Goal: Task Accomplishment & Management: Complete application form

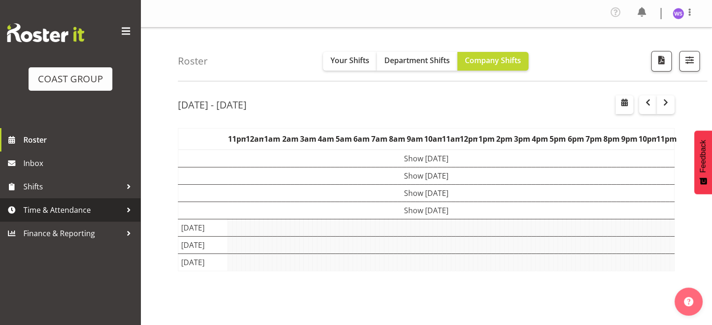
click at [89, 214] on span "Time & Attendance" at bounding box center [72, 210] width 98 height 14
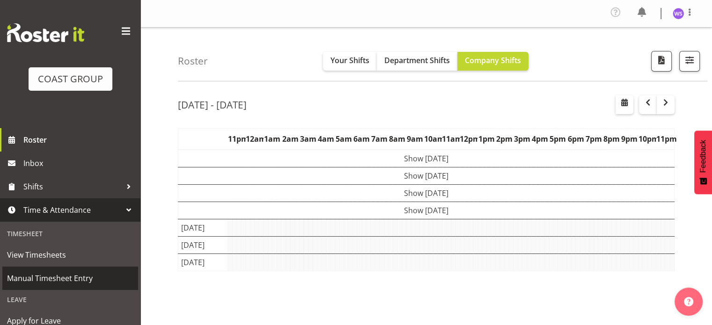
click at [62, 277] on span "Manual Timesheet Entry" at bounding box center [70, 279] width 126 height 14
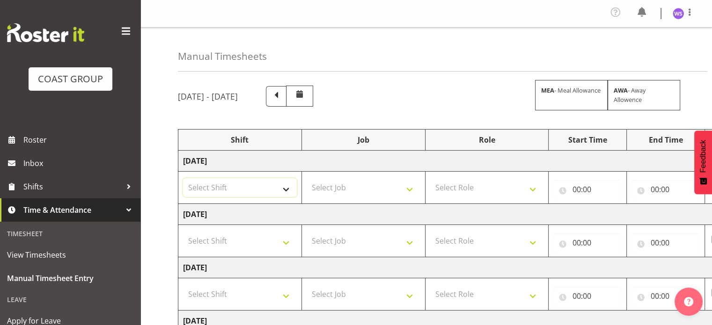
click at [275, 191] on select "Select Shift Break AHICE Break ATSNZ Break All Blacks casual Break Arts canty B…" at bounding box center [240, 187] width 114 height 19
select select "62216"
click at [183, 178] on select "Select Shift Break AHICE Break ATSNZ Break All Blacks casual Break Arts canty B…" at bounding box center [240, 187] width 114 height 19
click at [325, 192] on select "Select Job 1 Carlton Events 1 Carlton Hamilton 1 Carlton Wellington 1 EHS WAREH…" at bounding box center [364, 187] width 114 height 19
select select "6648"
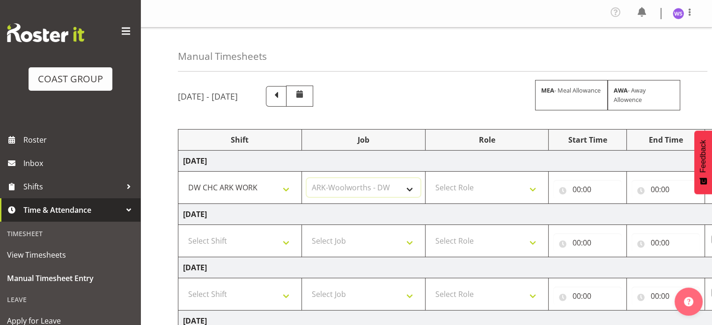
click at [307, 178] on select "Select Job 1 Carlton Events 1 Carlton Hamilton 1 Carlton Wellington 1 EHS WAREH…" at bounding box center [364, 187] width 114 height 19
click at [500, 182] on select "Select Role SIGN SHOP" at bounding box center [487, 187] width 114 height 19
select select "541"
click at [430, 178] on select "Select Role SIGN SHOP" at bounding box center [487, 187] width 114 height 19
click at [578, 187] on input "00:00" at bounding box center [588, 189] width 68 height 19
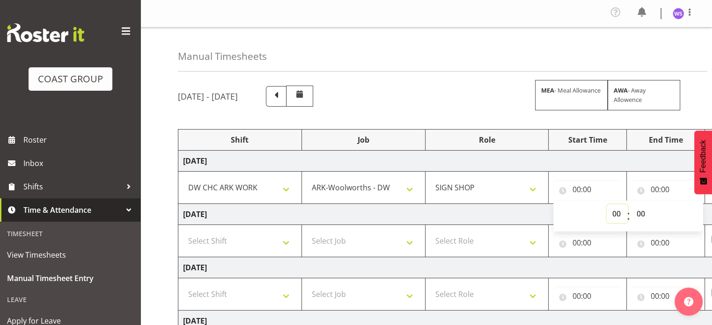
click at [615, 213] on select "00 01 02 03 04 05 06 07 08 09 10 11 12 13 14 15 16 17 18 19 20 21 22 23" at bounding box center [617, 214] width 21 height 19
select select "5"
click at [607, 205] on select "00 01 02 03 04 05 06 07 08 09 10 11 12 13 14 15 16 17 18 19 20 21 22 23" at bounding box center [617, 214] width 21 height 19
type input "05:00"
click at [655, 189] on input "00:00" at bounding box center [666, 189] width 68 height 19
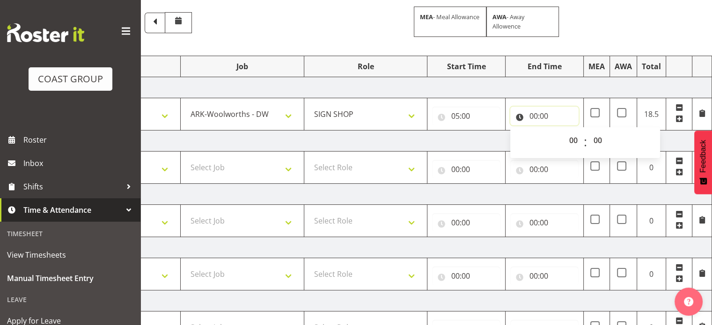
scroll to position [63, 0]
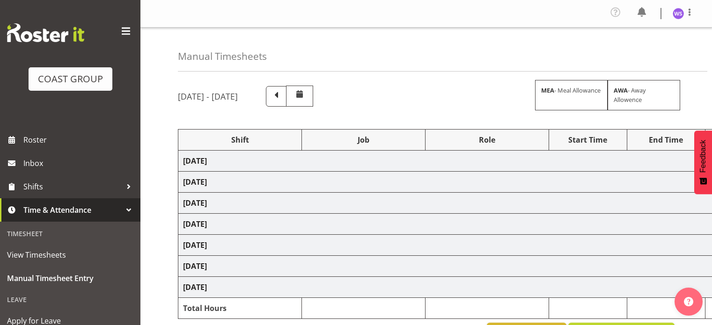
scroll to position [63, 0]
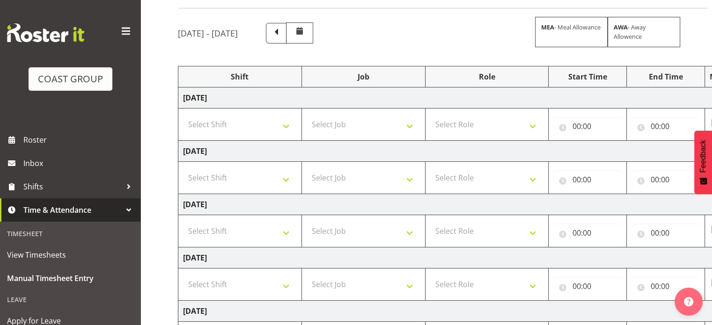
drag, startPoint x: 0, startPoint y: 0, endPoint x: 596, endPoint y: 111, distance: 605.9
click at [596, 111] on td "00:00 00 01 02 03 04 05 06 07 08 09 10 11 12 13 14 15 16 17 18 19 20 21 22 23 :…" at bounding box center [588, 125] width 78 height 32
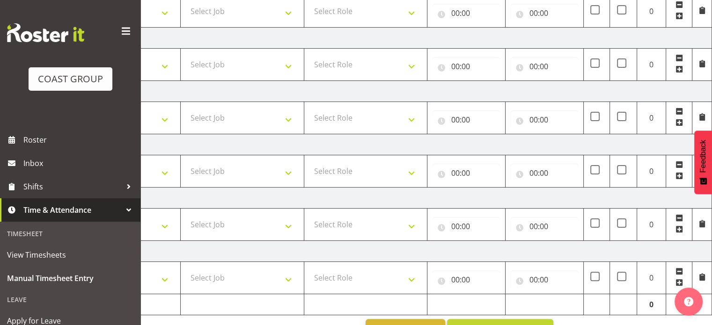
scroll to position [257, 0]
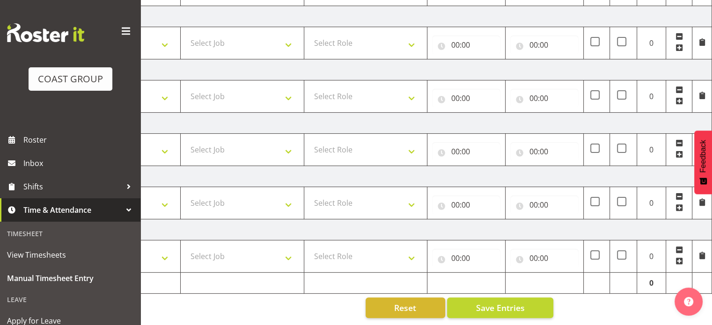
drag, startPoint x: 695, startPoint y: 319, endPoint x: 215, endPoint y: 299, distance: 480.4
click at [215, 299] on div "Reset Save Entries" at bounding box center [305, 308] width 497 height 21
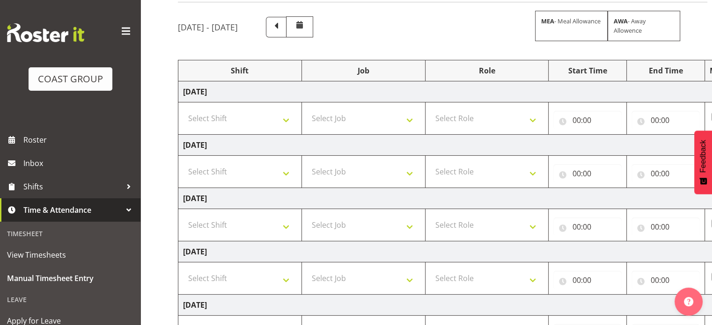
scroll to position [26, 0]
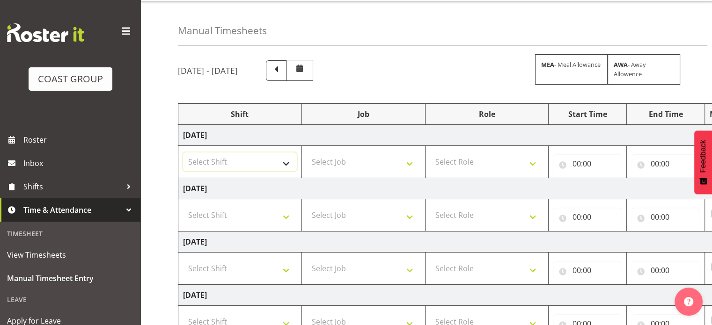
click at [286, 161] on select "Select Shift Break AHICE Break ATSNZ Break All Blacks casual Break Arts canty B…" at bounding box center [240, 162] width 114 height 19
select select "62216"
click at [183, 153] on select "Select Shift Break AHICE Break ATSNZ Break All Blacks casual Break Arts canty B…" at bounding box center [240, 162] width 114 height 19
click at [345, 164] on select "Select Job 1 Carlton Events 1 Carlton Hamilton 1 Carlton Wellington 1 EHS WAREH…" at bounding box center [364, 162] width 114 height 19
select select "6648"
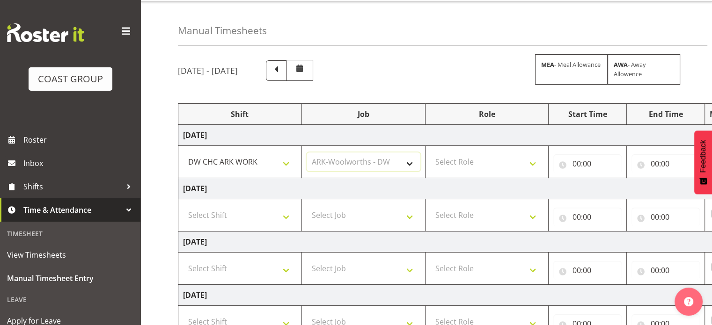
click at [307, 153] on select "Select Job 1 Carlton Events 1 Carlton Hamilton 1 Carlton Wellington 1 EHS WAREH…" at bounding box center [364, 162] width 114 height 19
click at [469, 164] on select "Select Role SIGN SHOP" at bounding box center [487, 162] width 114 height 19
select select "541"
click at [430, 153] on select "Select Role SIGN SHOP" at bounding box center [487, 162] width 114 height 19
click at [576, 161] on input "00:00" at bounding box center [588, 164] width 68 height 19
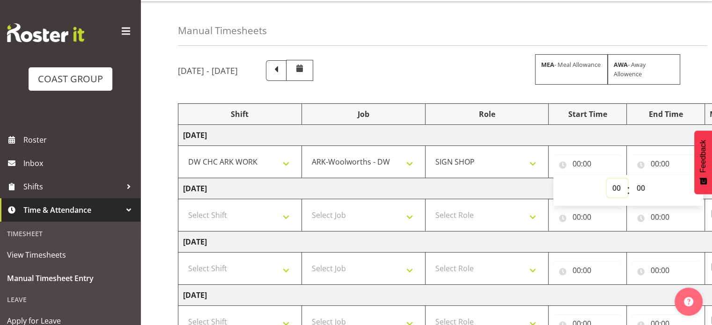
click at [616, 188] on select "00 01 02 03 04 05 06 07 08 09 10 11 12 13 14 15 16 17 18 19 20 21 22 23" at bounding box center [617, 188] width 21 height 19
select select "5"
click at [607, 179] on select "00 01 02 03 04 05 06 07 08 09 10 11 12 13 14 15 16 17 18 19 20 21 22 23" at bounding box center [617, 188] width 21 height 19
type input "05:00"
click at [655, 163] on input "00:00" at bounding box center [666, 164] width 68 height 19
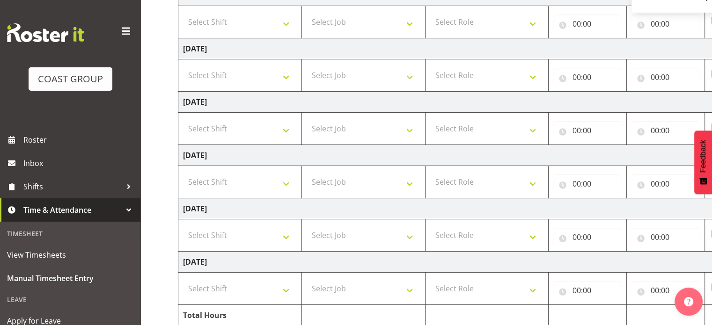
scroll to position [238, 0]
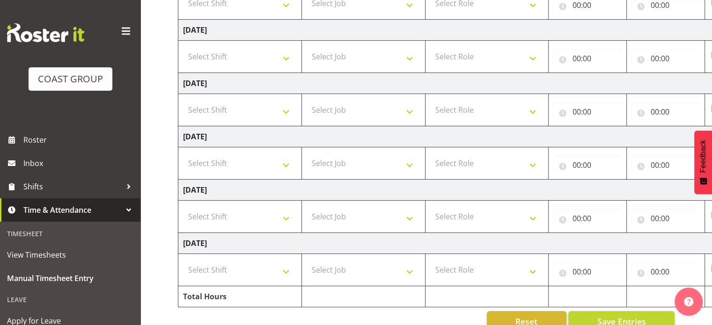
drag, startPoint x: 716, startPoint y: 320, endPoint x: 384, endPoint y: 313, distance: 332.1
click at [384, 313] on div "Reset Save Entries" at bounding box center [426, 321] width 497 height 21
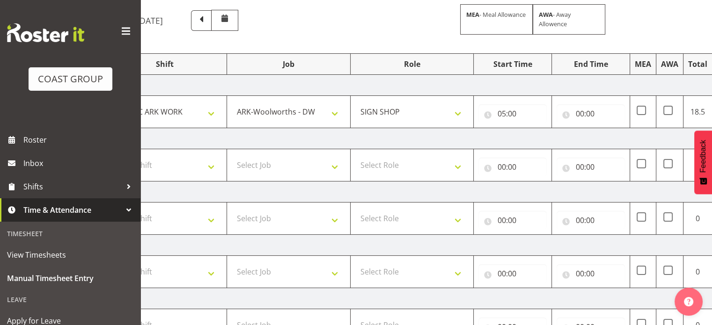
scroll to position [20, 0]
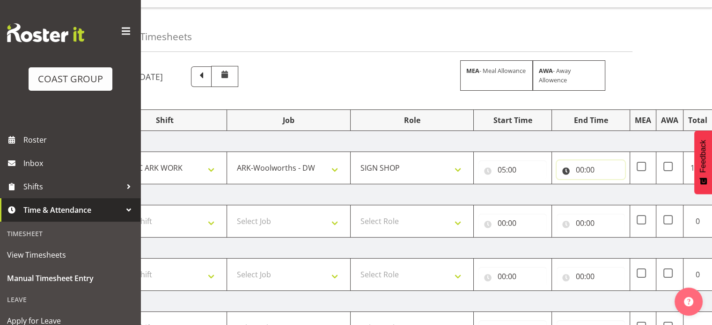
click at [581, 167] on input "00:00" at bounding box center [591, 170] width 68 height 19
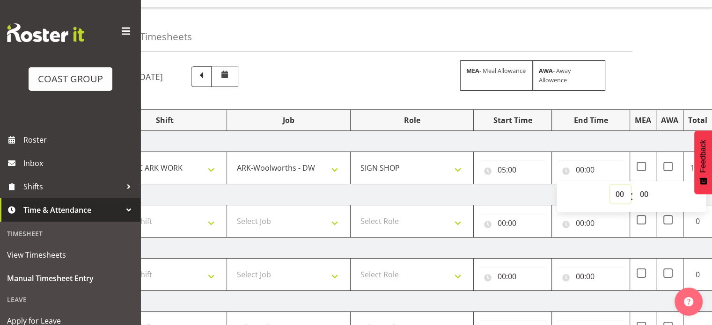
click at [620, 192] on select "00 01 02 03 04 05 06 07 08 09 10 11 12 13 14 15 16 17 18 19 20 21 22 23" at bounding box center [620, 194] width 21 height 19
select select "16"
click at [610, 185] on select "00 01 02 03 04 05 06 07 08 09 10 11 12 13 14 15 16 17 18 19 20 21 22 23" at bounding box center [620, 194] width 21 height 19
type input "16:00"
click at [505, 221] on input "00:00" at bounding box center [513, 223] width 68 height 19
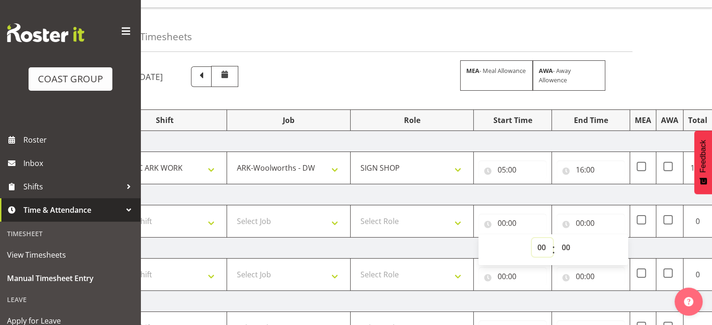
click at [543, 247] on select "00 01 02 03 04 05 06 07 08 09 10 11 12 13 14 15 16 17 18 19 20 21 22 23" at bounding box center [542, 247] width 21 height 19
select select "7"
click at [532, 238] on select "00 01 02 03 04 05 06 07 08 09 10 11 12 13 14 15 16 17 18 19 20 21 22 23" at bounding box center [542, 247] width 21 height 19
type input "07:00"
click at [579, 224] on input "00:00" at bounding box center [591, 223] width 68 height 19
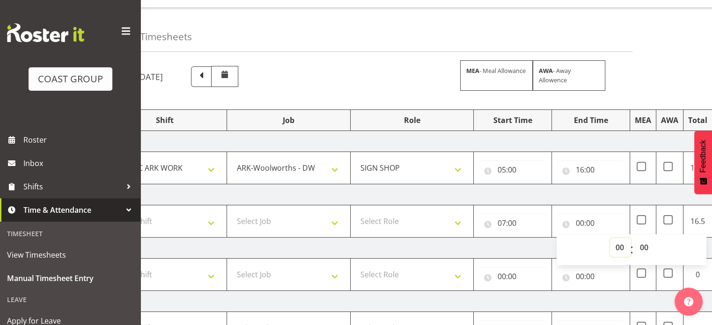
click at [620, 248] on select "00 01 02 03 04 05 06 07 08 09 10 11 12 13 14 15 16 17 18 19 20 21 22 23" at bounding box center [620, 247] width 21 height 19
select select "16"
click at [610, 238] on select "00 01 02 03 04 05 06 07 08 09 10 11 12 13 14 15 16 17 18 19 20 21 22 23" at bounding box center [620, 247] width 21 height 19
type input "16:00"
click at [619, 245] on select "00 01 02 03 04 05 06 07 08 09 10 11 12 13 14 15 16 17 18 19 20 21 22 23" at bounding box center [620, 247] width 21 height 19
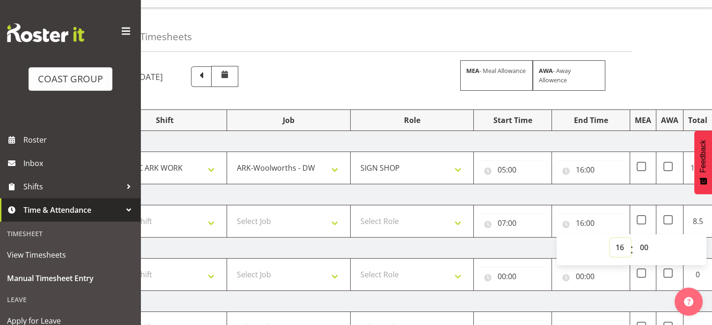
select select "15"
click at [610, 238] on select "00 01 02 03 04 05 06 07 08 09 10 11 12 13 14 15 16 17 18 19 20 21 22 23" at bounding box center [620, 247] width 21 height 19
type input "15:00"
click at [644, 247] on select "00 01 02 03 04 05 06 07 08 09 10 11 12 13 14 15 16 17 18 19 20 21 22 23 24 25 2…" at bounding box center [645, 247] width 21 height 19
select select "30"
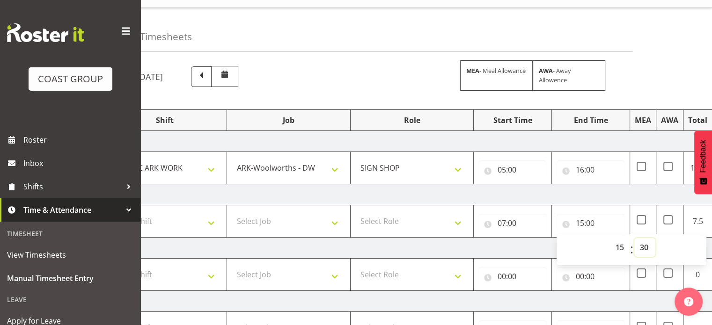
click at [635, 238] on select "00 01 02 03 04 05 06 07 08 09 10 11 12 13 14 15 16 17 18 19 20 21 22 23 24 25 2…" at bounding box center [645, 247] width 21 height 19
type input "15:30"
click at [375, 227] on select "Select Role SIGN SHOP" at bounding box center [412, 221] width 114 height 19
select select "541"
click at [355, 212] on select "Select Role SIGN SHOP" at bounding box center [412, 221] width 114 height 19
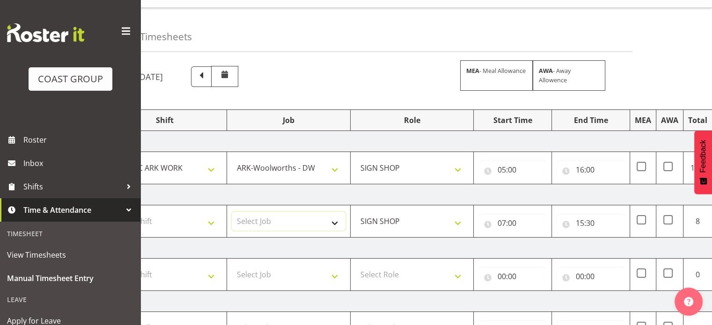
click at [275, 226] on select "Select Job 1 Carlton Events 1 Carlton Hamilton 1 Carlton Wellington 1 EHS WAREH…" at bounding box center [289, 221] width 114 height 19
click at [274, 226] on select "Select Job 1 Carlton Events 1 Carlton Hamilton 1 Carlton Wellington 1 EHS WAREH…" at bounding box center [289, 221] width 114 height 19
click at [307, 225] on select "Select Job 1 Carlton Events 1 Carlton Hamilton 1 Carlton Wellington 1 EHS WAREH…" at bounding box center [289, 221] width 114 height 19
click at [232, 212] on select "Select Job 1 Carlton Events 1 Carlton Hamilton 1 Carlton Wellington 1 EHS WAREH…" at bounding box center [289, 221] width 114 height 19
click at [314, 224] on select "1 Carlton Events 1 Carlton Hamilton 1 Carlton Wellington 1 EHS WAREHOUSE/OFFICE…" at bounding box center [289, 221] width 114 height 19
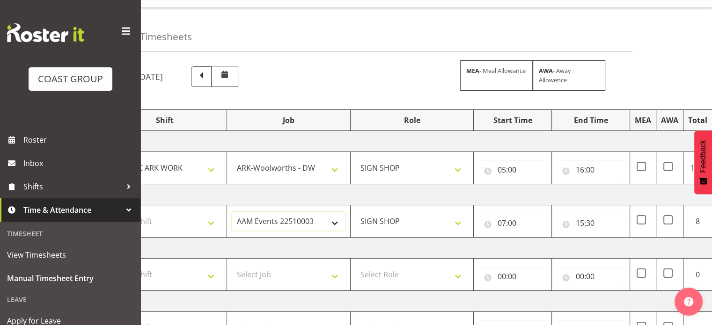
select select "6648"
click at [232, 212] on select "1 Carlton Events 1 Carlton Hamilton 1 Carlton Wellington 1 EHS WAREHOUSE/OFFICE…" at bounding box center [289, 221] width 114 height 19
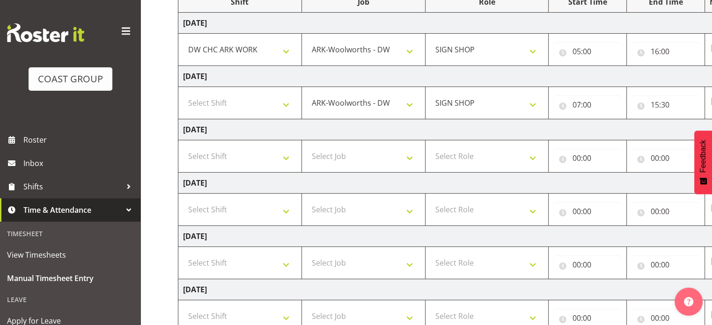
scroll to position [126, 0]
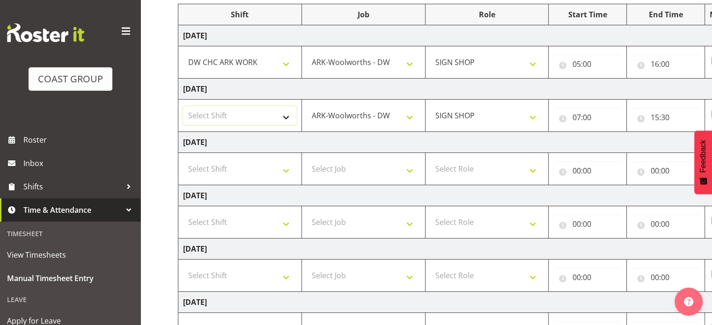
click at [285, 123] on select "Select Shift Break AHICE Break ATSNZ Break All Blacks casual Break Arts canty B…" at bounding box center [240, 115] width 114 height 19
select select "62216"
click at [183, 106] on select "Select Shift Break AHICE Break ATSNZ Break All Blacks casual Break Arts canty B…" at bounding box center [240, 115] width 114 height 19
click at [280, 170] on select "Select Shift Break AHICE Break ATSNZ Break All Blacks casual Break Arts canty B…" at bounding box center [240, 169] width 114 height 19
select select "62216"
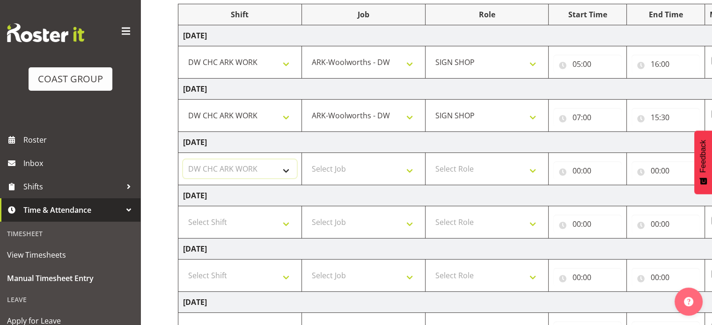
click at [183, 160] on select "Select Shift Break AHICE Break ATSNZ Break All Blacks casual Break Arts canty B…" at bounding box center [240, 169] width 114 height 19
click at [352, 160] on select "Select Job 1 Carlton Events 1 Carlton Hamilton 1 Carlton Wellington 1 EHS WAREH…" at bounding box center [364, 169] width 114 height 19
click at [354, 167] on select "Select Job 1 Carlton Events 1 Carlton Hamilton 1 Carlton Wellington 1 EHS WAREH…" at bounding box center [364, 169] width 114 height 19
select select "6648"
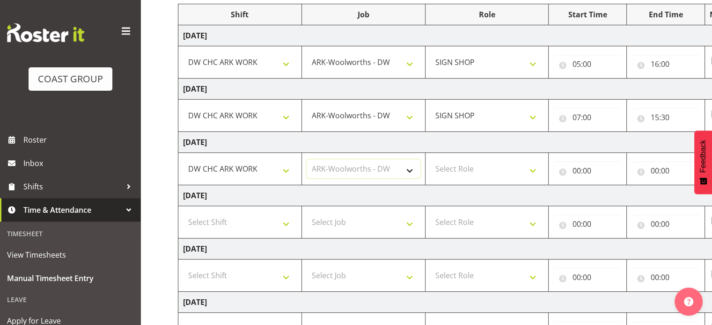
click at [307, 160] on select "Select Job 1 Carlton Events 1 Carlton Hamilton 1 Carlton Wellington 1 EHS WAREH…" at bounding box center [364, 169] width 114 height 19
click at [476, 166] on select "Select Role SIGN SHOP" at bounding box center [487, 169] width 114 height 19
select select "541"
click at [430, 160] on select "Select Role SIGN SHOP" at bounding box center [487, 169] width 114 height 19
click at [578, 170] on input "00:00" at bounding box center [588, 171] width 68 height 19
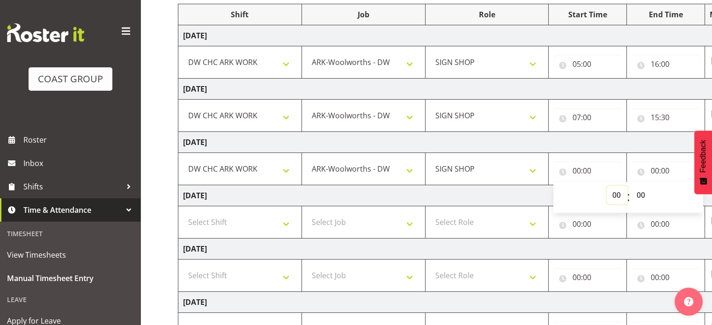
click at [616, 193] on select "00 01 02 03 04 05 06 07 08 09 10 11 12 13 14 15 16 17 18 19 20 21 22 23" at bounding box center [617, 195] width 21 height 19
select select "5"
click at [607, 186] on select "00 01 02 03 04 05 06 07 08 09 10 11 12 13 14 15 16 17 18 19 20 21 22 23" at bounding box center [617, 195] width 21 height 19
type input "05:00"
click at [641, 192] on select "00 01 02 03 04 05 06 07 08 09 10 11 12 13 14 15 16 17 18 19 20 21 22 23 24 25 2…" at bounding box center [641, 195] width 21 height 19
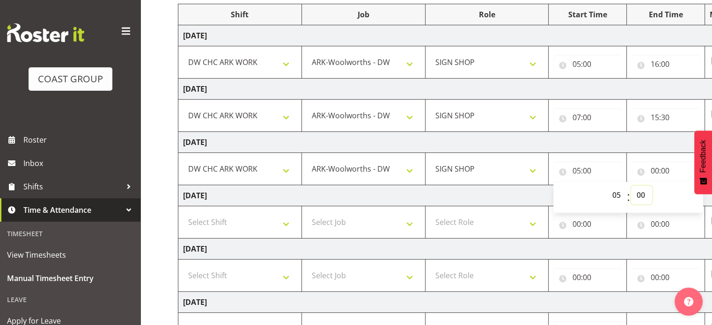
select select "30"
click at [631, 186] on select "00 01 02 03 04 05 06 07 08 09 10 11 12 13 14 15 16 17 18 19 20 21 22 23 24 25 2…" at bounding box center [641, 195] width 21 height 19
type input "05:30"
click at [657, 168] on input "00:00" at bounding box center [666, 171] width 68 height 19
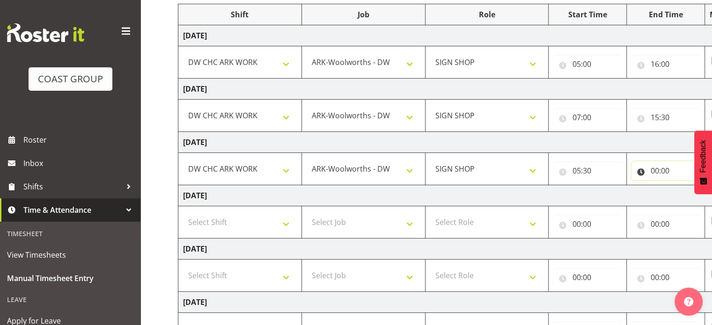
click at [657, 168] on input "00:00" at bounding box center [666, 171] width 68 height 19
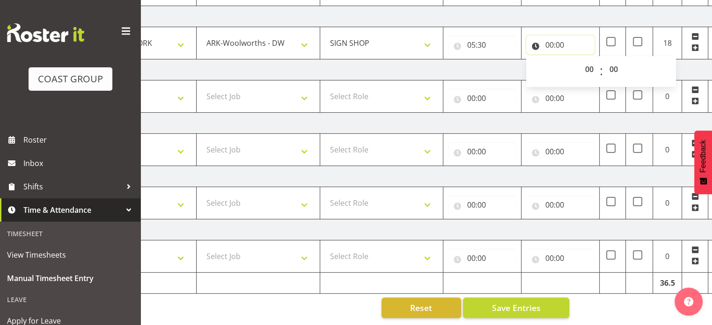
scroll to position [0, 112]
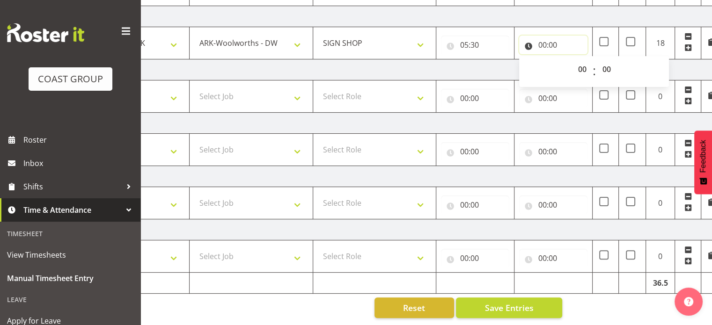
click at [543, 39] on input "00:00" at bounding box center [553, 45] width 68 height 19
click at [582, 65] on select "00 01 02 03 04 05 06 07 08 09 10 11 12 13 14 15 16 17 18 19 20 21 22 23" at bounding box center [583, 69] width 21 height 19
select select "14"
click at [573, 60] on select "00 01 02 03 04 05 06 07 08 09 10 11 12 13 14 15 16 17 18 19 20 21 22 23" at bounding box center [583, 69] width 21 height 19
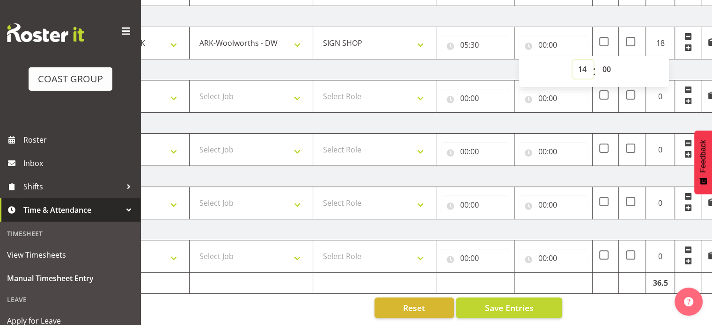
type input "14:00"
click at [607, 61] on select "00 01 02 03 04 05 06 07 08 09 10 11 12 13 14 15 16 17 18 19 20 21 22 23 24 25 2…" at bounding box center [607, 69] width 21 height 19
select select "30"
click at [597, 60] on select "00 01 02 03 04 05 06 07 08 09 10 11 12 13 14 15 16 17 18 19 20 21 22 23 24 25 2…" at bounding box center [607, 69] width 21 height 19
type input "14:30"
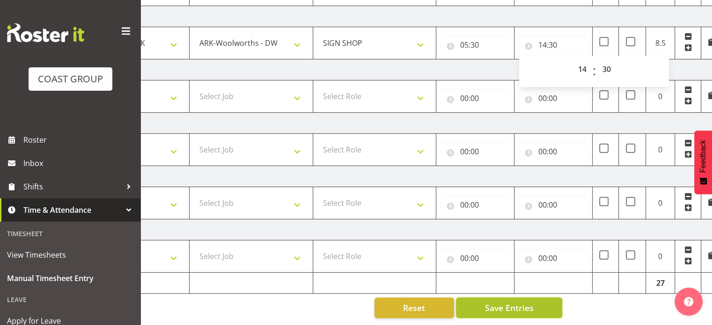
click at [525, 302] on span "Save Entries" at bounding box center [509, 308] width 49 height 12
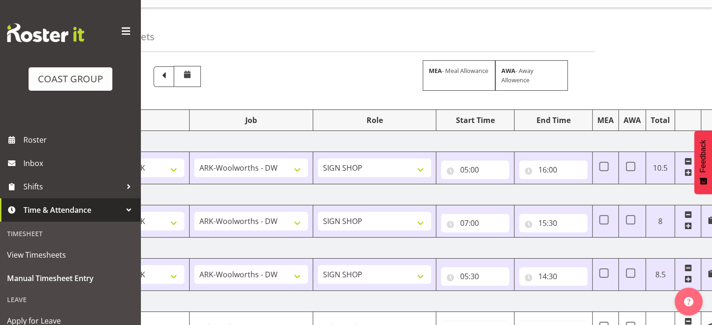
scroll to position [7, 0]
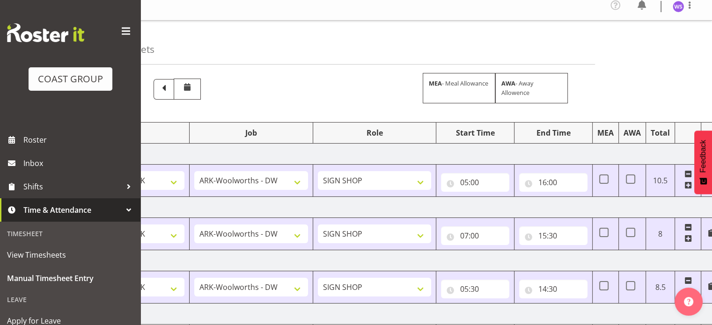
click at [629, 184] on td at bounding box center [632, 181] width 27 height 32
click at [631, 179] on span at bounding box center [630, 179] width 9 height 9
click at [631, 179] on input "checkbox" at bounding box center [629, 180] width 6 height 6
checkbox input "true"
click at [632, 230] on span at bounding box center [630, 232] width 9 height 9
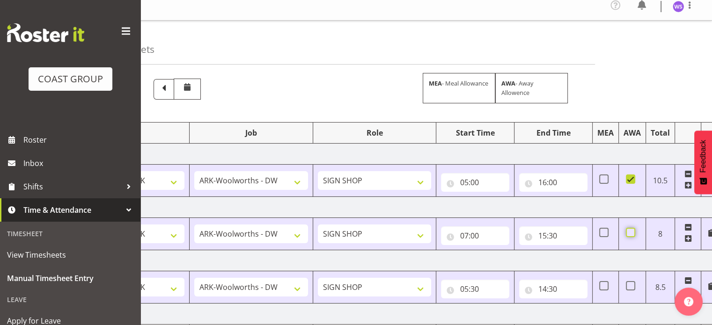
click at [632, 230] on input "checkbox" at bounding box center [629, 233] width 6 height 6
checkbox input "true"
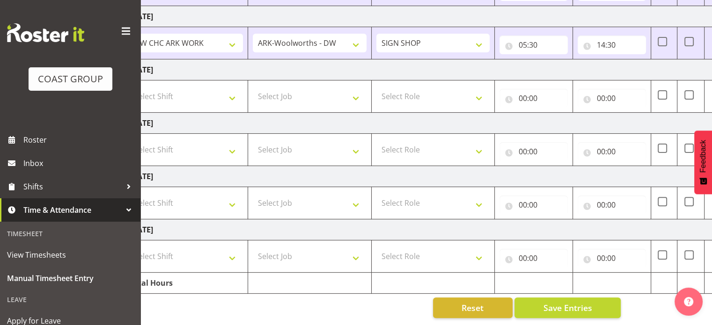
scroll to position [0, 0]
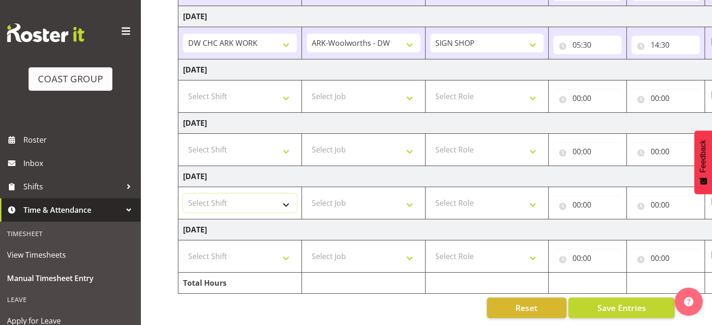
click at [279, 194] on select "Select Shift Break AHICE Break ATSNZ Break All Blacks casual Break Arts canty B…" at bounding box center [240, 203] width 114 height 19
select select "62216"
click at [183, 194] on select "Select Shift Break AHICE Break ATSNZ Break All Blacks casual Break Arts canty B…" at bounding box center [240, 203] width 114 height 19
click at [340, 194] on select "Select Job 1 Carlton Events 1 Carlton Hamilton 1 Carlton Wellington 1 EHS WAREH…" at bounding box center [364, 203] width 114 height 19
select select "6648"
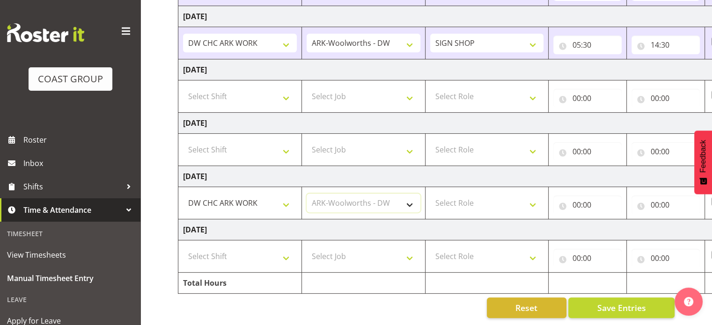
click at [307, 194] on select "Select Job 1 Carlton Events 1 Carlton Hamilton 1 Carlton Wellington 1 EHS WAREH…" at bounding box center [364, 203] width 114 height 19
click at [463, 196] on select "Select Role SIGN SHOP" at bounding box center [487, 203] width 114 height 19
select select "541"
click at [430, 194] on select "Select Role SIGN SHOP" at bounding box center [487, 203] width 114 height 19
click at [577, 196] on input "00:00" at bounding box center [588, 205] width 68 height 19
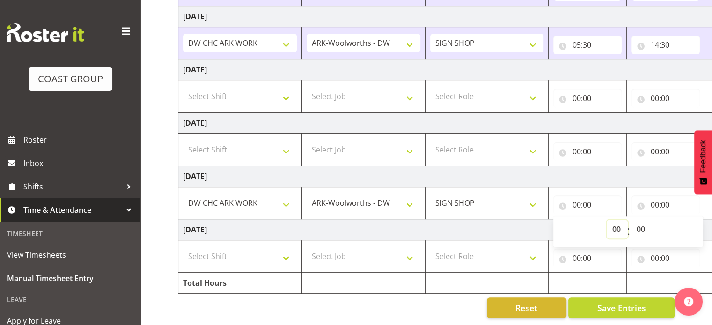
click at [615, 225] on select "00 01 02 03 04 05 06 07 08 09 10 11 12 13 14 15 16 17 18 19 20 21 22 23" at bounding box center [617, 229] width 21 height 19
select select "5"
click at [607, 220] on select "00 01 02 03 04 05 06 07 08 09 10 11 12 13 14 15 16 17 18 19 20 21 22 23" at bounding box center [617, 229] width 21 height 19
type input "05:00"
click at [655, 198] on input "00:00" at bounding box center [666, 205] width 68 height 19
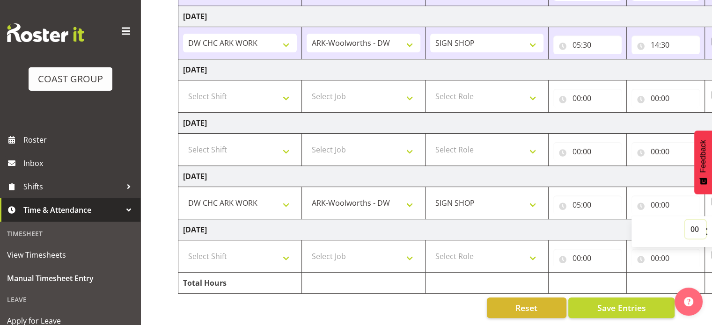
click at [693, 221] on select "00 01 02 03 04 05 06 07 08 09 10 11 12 13 14 15 16 17 18 19 20 21 22 23" at bounding box center [695, 229] width 21 height 19
select select "17"
click at [685, 220] on select "00 01 02 03 04 05 06 07 08 09 10 11 12 13 14 15 16 17 18 19 20 21 22 23" at bounding box center [695, 229] width 21 height 19
type input "17:00"
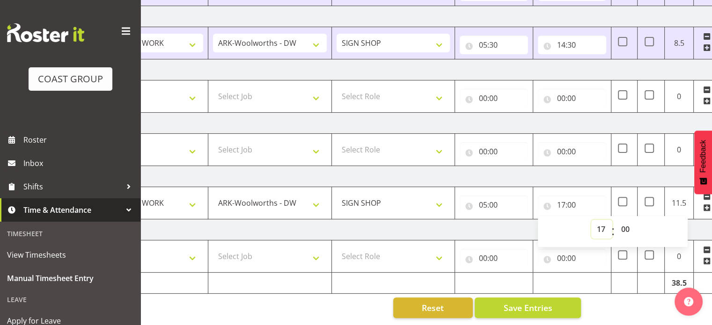
scroll to position [0, 112]
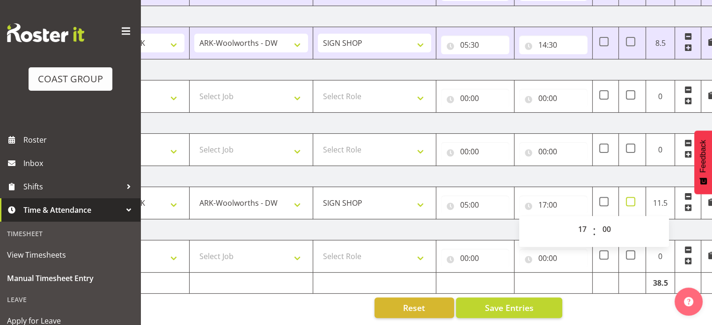
click at [634, 197] on span at bounding box center [630, 201] width 9 height 9
click at [632, 199] on input "checkbox" at bounding box center [629, 202] width 6 height 6
checkbox input "true"
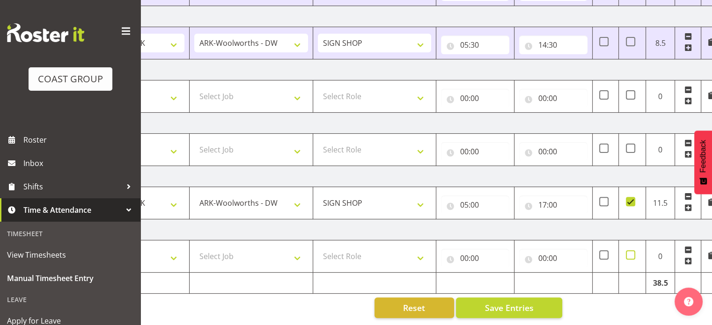
click at [630, 251] on span at bounding box center [630, 255] width 9 height 9
click at [630, 252] on input "checkbox" at bounding box center [629, 255] width 6 height 6
checkbox input "true"
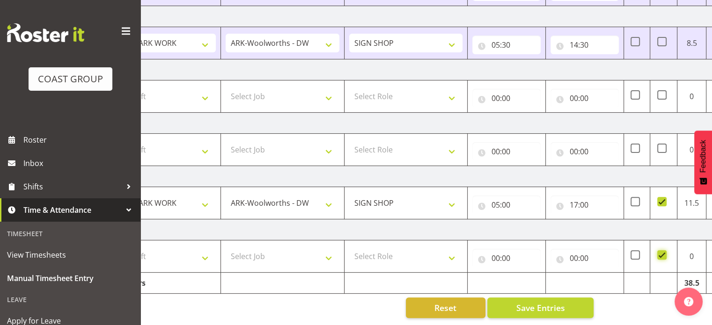
scroll to position [0, 0]
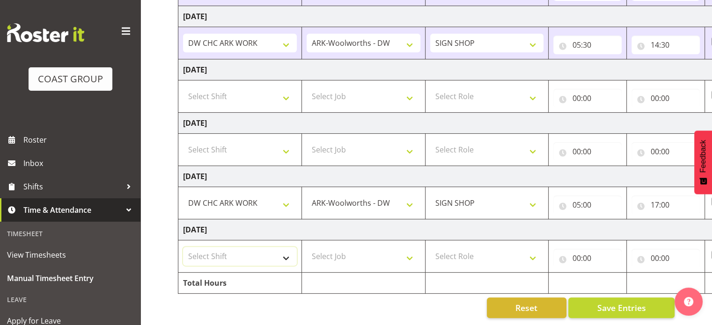
click at [275, 249] on select "Select Shift Break AHICE Break ATSNZ Break All Blacks casual Break Arts canty B…" at bounding box center [240, 256] width 114 height 19
select select "62216"
click at [183, 247] on select "Select Shift Break AHICE Break ATSNZ Break All Blacks casual Break Arts canty B…" at bounding box center [240, 256] width 114 height 19
click at [326, 248] on select "Select Job 1 Carlton Events 1 Carlton Hamilton 1 Carlton Wellington 1 EHS WAREH…" at bounding box center [364, 256] width 114 height 19
select select "6648"
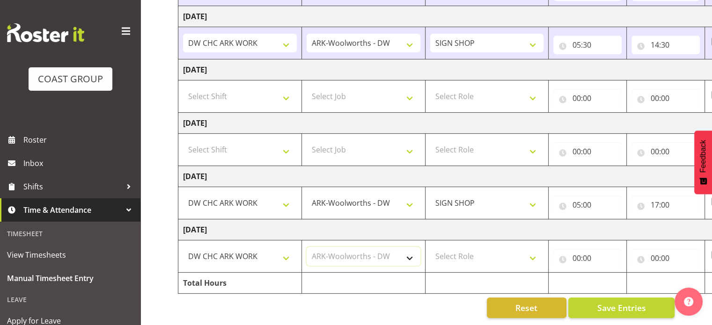
click at [307, 247] on select "Select Job 1 Carlton Events 1 Carlton Hamilton 1 Carlton Wellington 1 EHS WAREH…" at bounding box center [364, 256] width 114 height 19
click at [468, 247] on select "Select Role SIGN SHOP" at bounding box center [487, 256] width 114 height 19
select select "541"
click at [430, 247] on select "Select Role SIGN SHOP" at bounding box center [487, 256] width 114 height 19
click at [578, 249] on input "00:00" at bounding box center [588, 258] width 68 height 19
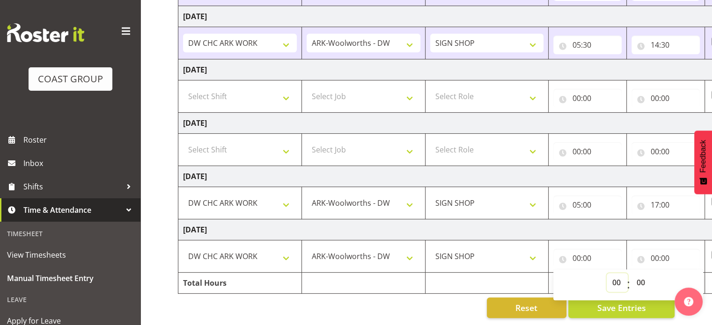
click at [618, 276] on select "00 01 02 03 04 05 06 07 08 09 10 11 12 13 14 15 16 17 18 19 20 21 22 23" at bounding box center [617, 282] width 21 height 19
select select "10"
click at [607, 273] on select "00 01 02 03 04 05 06 07 08 09 10 11 12 13 14 15 16 17 18 19 20 21 22 23" at bounding box center [617, 282] width 21 height 19
type input "10:00"
click at [617, 274] on select "00 01 02 03 04 05 06 07 08 09 10 11 12 13 14 15 16 17 18 19 20 21 22 23" at bounding box center [617, 282] width 21 height 19
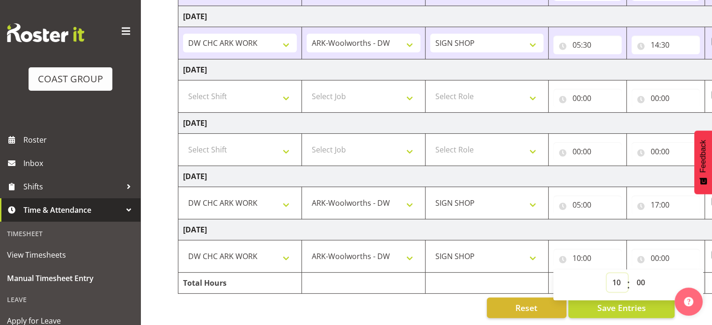
drag, startPoint x: 617, startPoint y: 274, endPoint x: 616, endPoint y: 237, distance: 37.5
drag, startPoint x: 616, startPoint y: 237, endPoint x: 617, endPoint y: 276, distance: 39.4
click at [617, 276] on select "00 01 02 03 04 05 06 07 08 09 10 11 12 13 14 15 16 17 18 19 20 21 22 23" at bounding box center [617, 282] width 21 height 19
select select "7"
click at [607, 273] on select "00 01 02 03 04 05 06 07 08 09 10 11 12 13 14 15 16 17 18 19 20 21 22 23" at bounding box center [617, 282] width 21 height 19
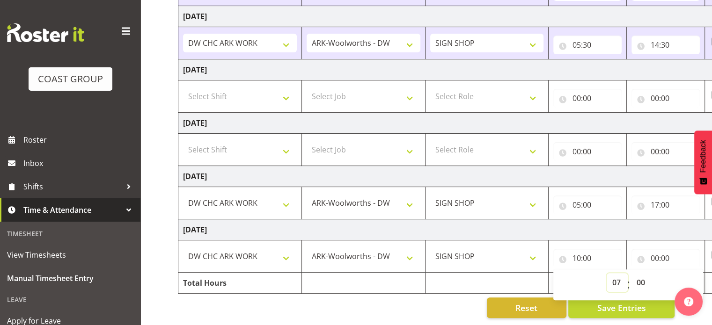
type input "07:00"
click at [657, 251] on input "00:00" at bounding box center [666, 258] width 68 height 19
click at [693, 276] on select "00 01 02 03 04 05 06 07 08 09 10 11 12 13 14 15 16 17 18 19 20 21 22 23" at bounding box center [695, 282] width 21 height 19
select select "17"
click at [685, 273] on select "00 01 02 03 04 05 06 07 08 09 10 11 12 13 14 15 16 17 18 19 20 21 22 23" at bounding box center [695, 282] width 21 height 19
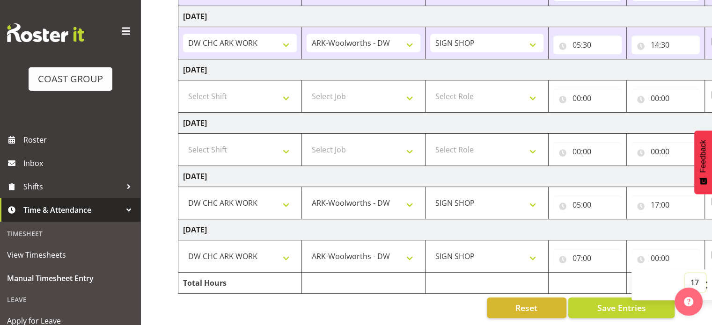
type input "17:00"
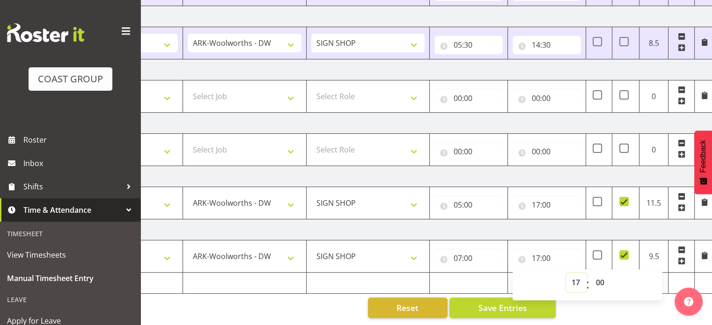
scroll to position [0, 121]
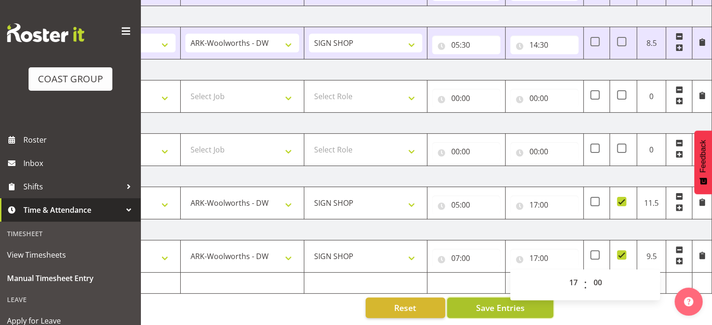
click at [497, 302] on span "Save Entries" at bounding box center [500, 308] width 49 height 12
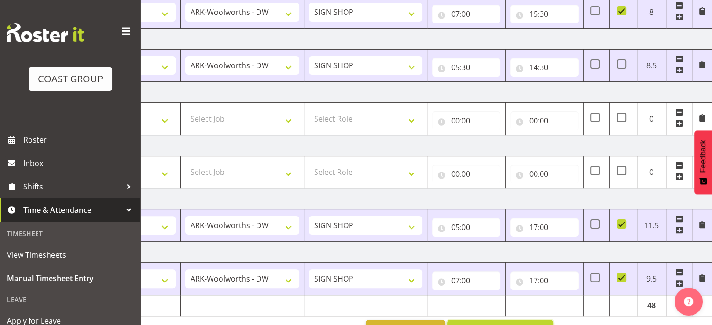
scroll to position [257, 0]
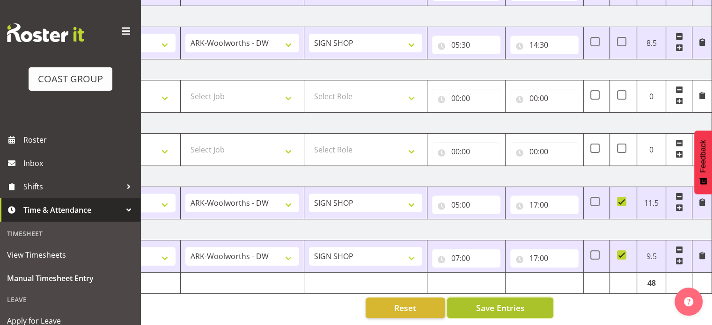
click at [518, 302] on span "Save Entries" at bounding box center [500, 308] width 49 height 12
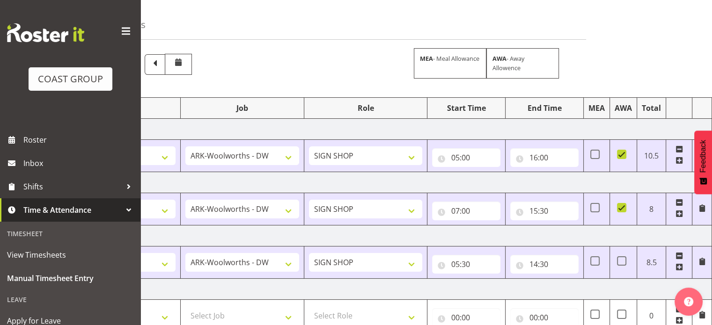
scroll to position [0, 0]
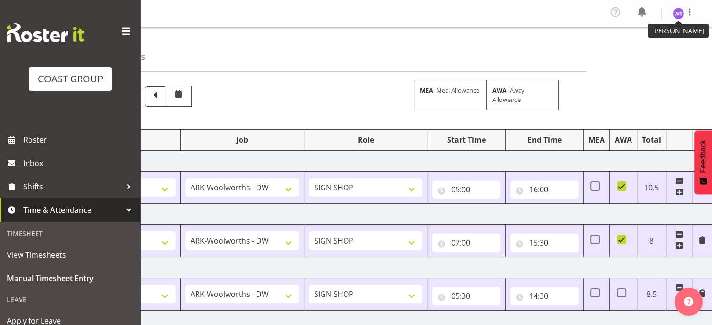
click at [676, 12] on img at bounding box center [678, 13] width 11 height 11
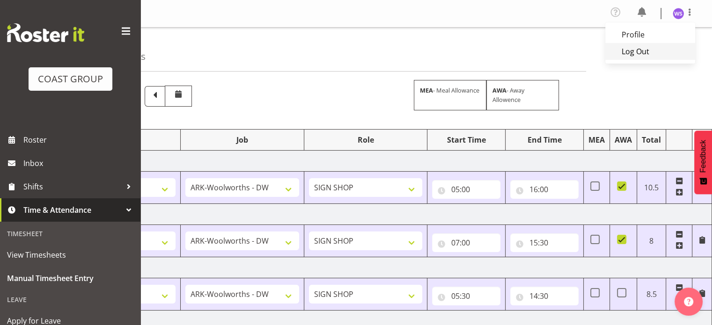
click at [643, 52] on link "Log Out" at bounding box center [651, 51] width 90 height 17
